Goal: Transaction & Acquisition: Purchase product/service

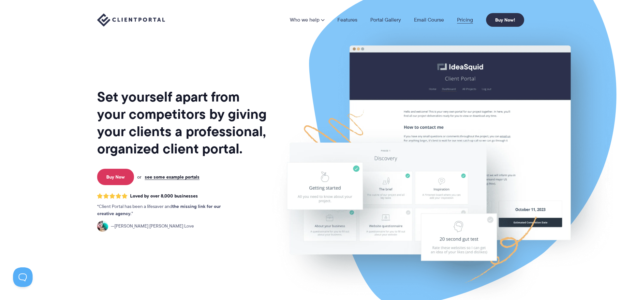
click at [460, 17] on link "Pricing" at bounding box center [465, 19] width 16 height 5
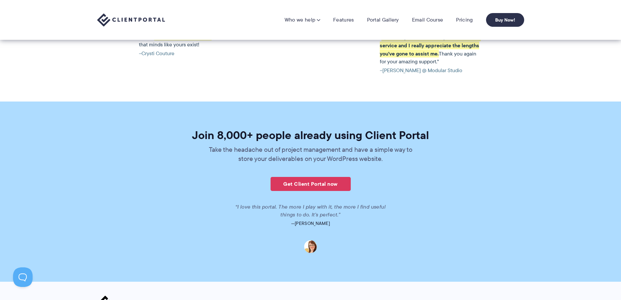
scroll to position [1465, 0]
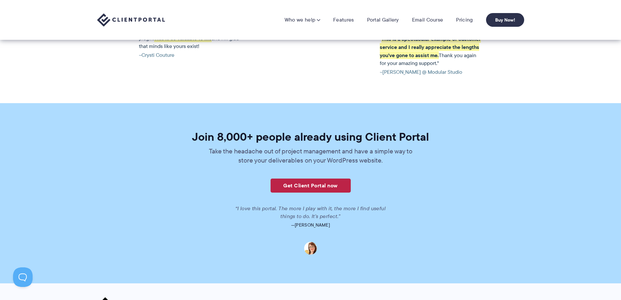
click at [320, 183] on link "Get Client Portal now" at bounding box center [310, 185] width 80 height 14
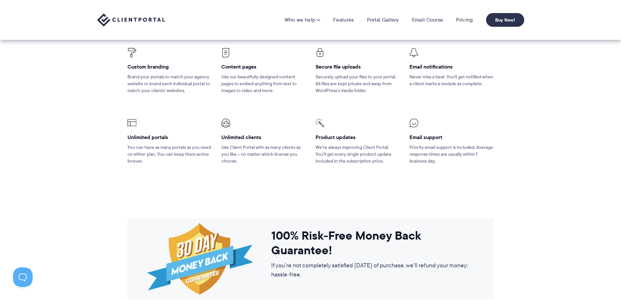
scroll to position [130, 0]
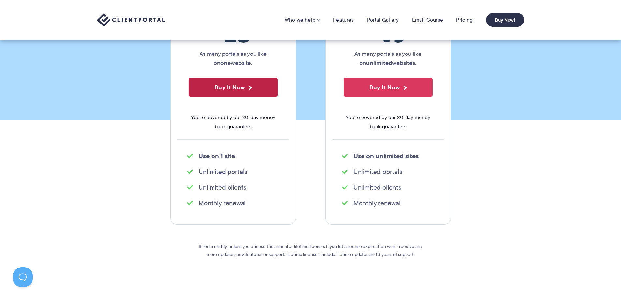
click at [237, 86] on button "Buy It Now" at bounding box center [233, 87] width 89 height 19
